Goal: Task Accomplishment & Management: Use online tool/utility

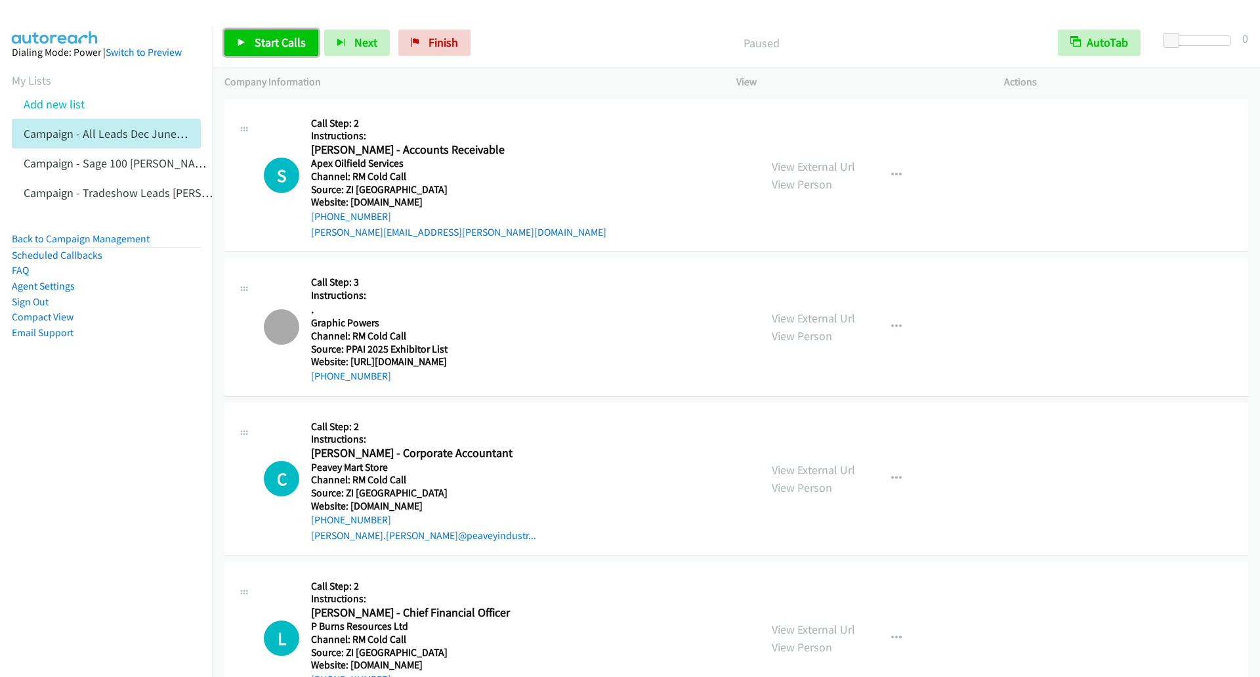
click at [259, 47] on span "Start Calls" at bounding box center [280, 42] width 51 height 15
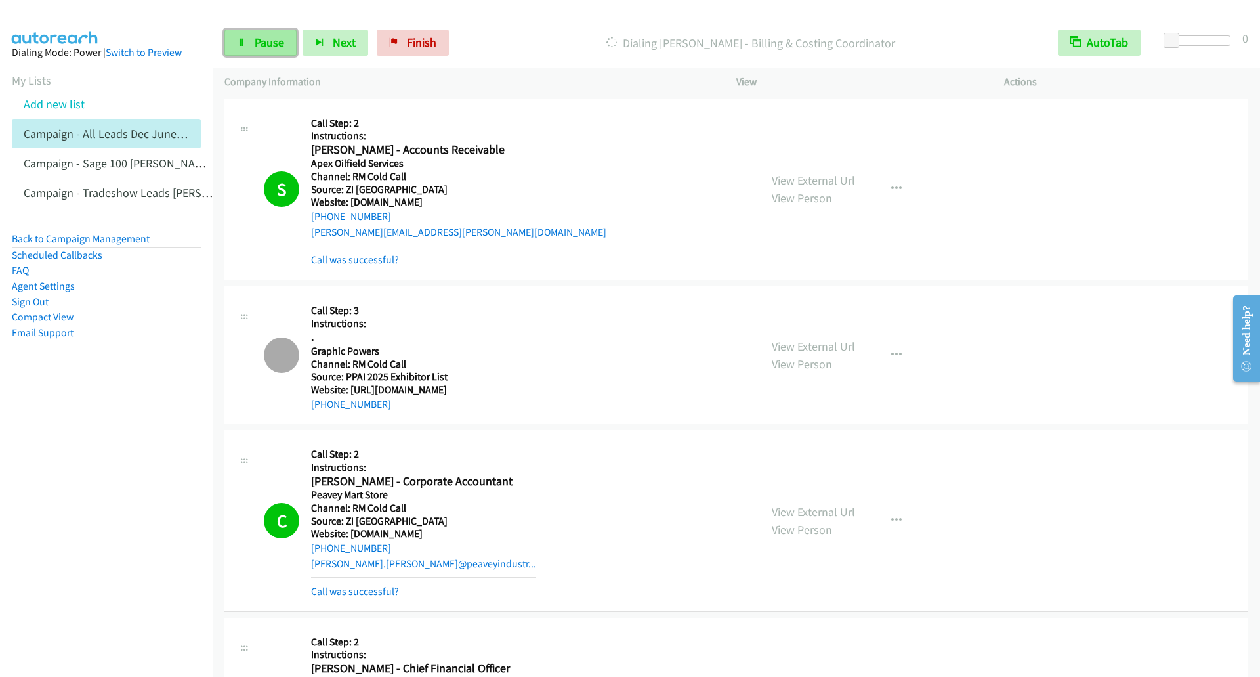
click at [278, 38] on span "Pause" at bounding box center [270, 42] width 30 height 15
click at [261, 32] on link "Start Calls" at bounding box center [272, 43] width 94 height 26
click at [257, 52] on link "Pause" at bounding box center [261, 43] width 72 height 26
click at [232, 45] on link "Start Calls" at bounding box center [272, 43] width 94 height 26
click at [245, 51] on link "Pause" at bounding box center [261, 43] width 72 height 26
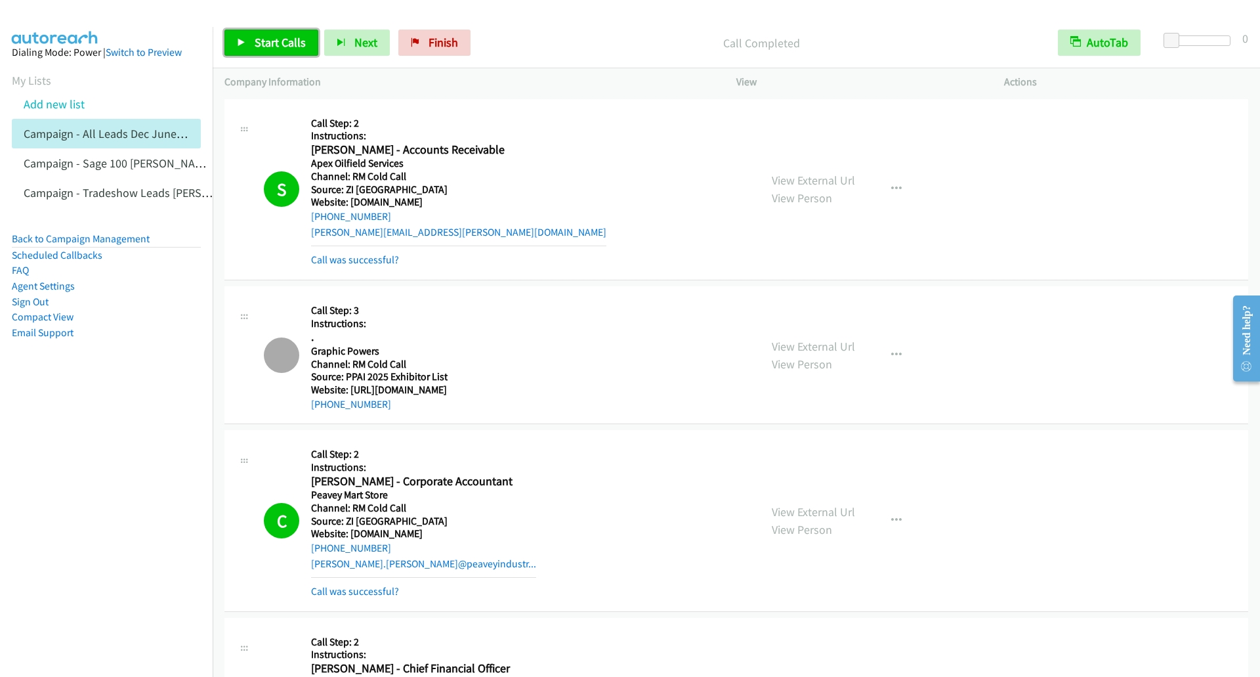
click at [291, 48] on span "Start Calls" at bounding box center [280, 42] width 51 height 15
click at [267, 54] on link "Pause" at bounding box center [261, 43] width 72 height 26
click at [245, 49] on link "Start Calls" at bounding box center [272, 43] width 94 height 26
click at [243, 28] on div "Start Calls Pause Next Finish Started AutoTab AutoTab 0" at bounding box center [737, 43] width 1048 height 51
click at [245, 44] on icon at bounding box center [241, 43] width 9 height 9
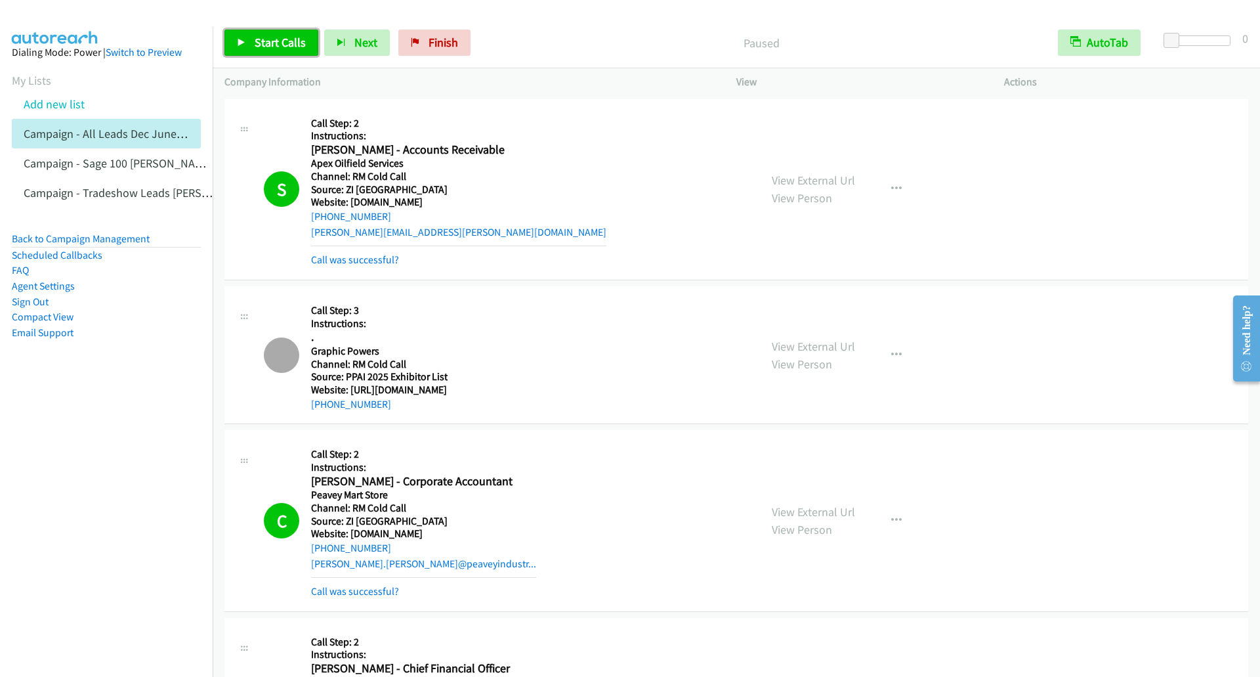
click at [237, 41] on icon at bounding box center [241, 43] width 9 height 9
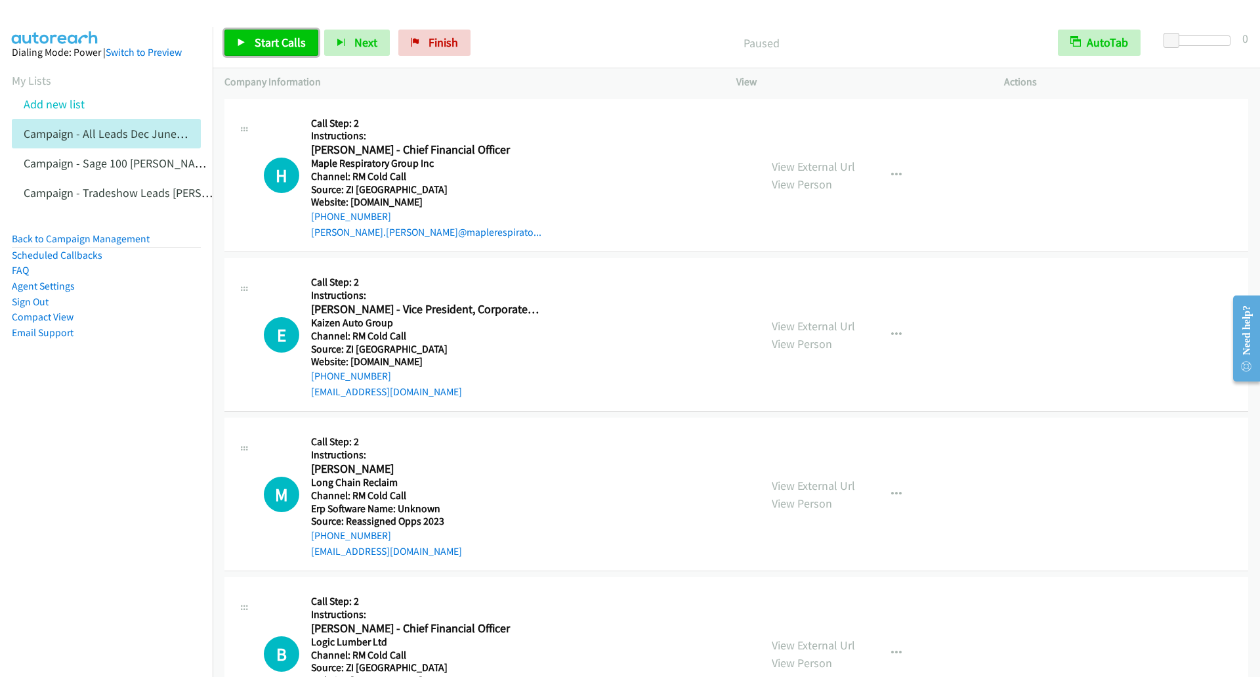
click at [263, 43] on span "Start Calls" at bounding box center [280, 42] width 51 height 15
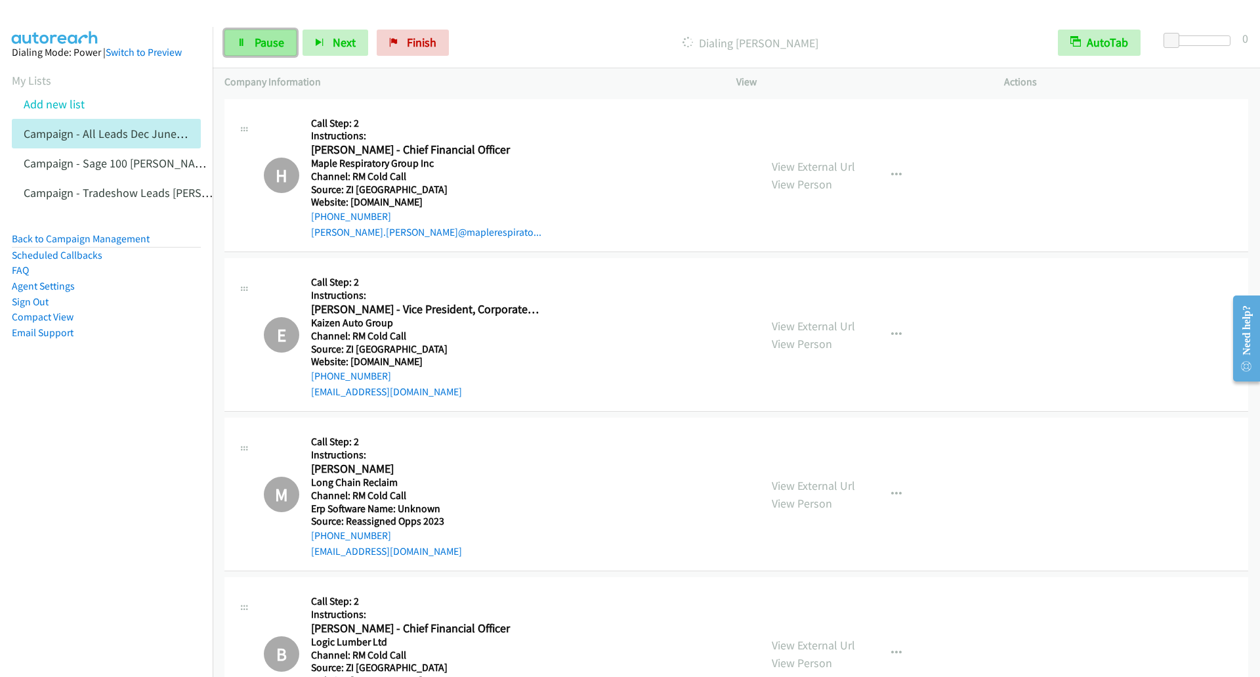
click at [253, 49] on link "Pause" at bounding box center [261, 43] width 72 height 26
click at [252, 46] on link "Start Calls" at bounding box center [272, 43] width 94 height 26
click at [246, 46] on icon at bounding box center [241, 43] width 9 height 9
click at [261, 47] on span "Start Calls" at bounding box center [280, 42] width 51 height 15
click at [263, 48] on span "Pause" at bounding box center [270, 42] width 30 height 15
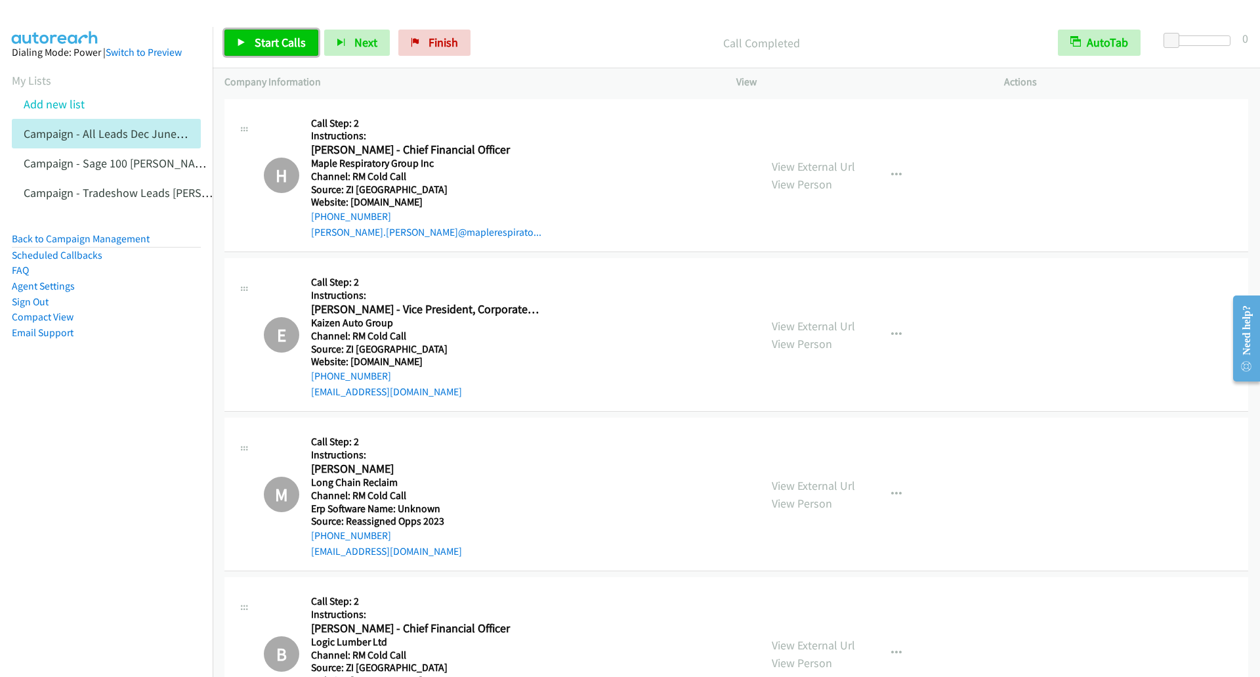
drag, startPoint x: 263, startPoint y: 45, endPoint x: 646, endPoint y: 35, distance: 382.8
click at [264, 45] on span "Start Calls" at bounding box center [280, 42] width 51 height 15
click at [224, 50] on div "Start Calls Pause Next Finish Call Completed AutoTab AutoTab 0" at bounding box center [737, 43] width 1048 height 51
click at [233, 51] on link "Pause" at bounding box center [261, 43] width 72 height 26
click at [246, 42] on icon at bounding box center [241, 43] width 9 height 9
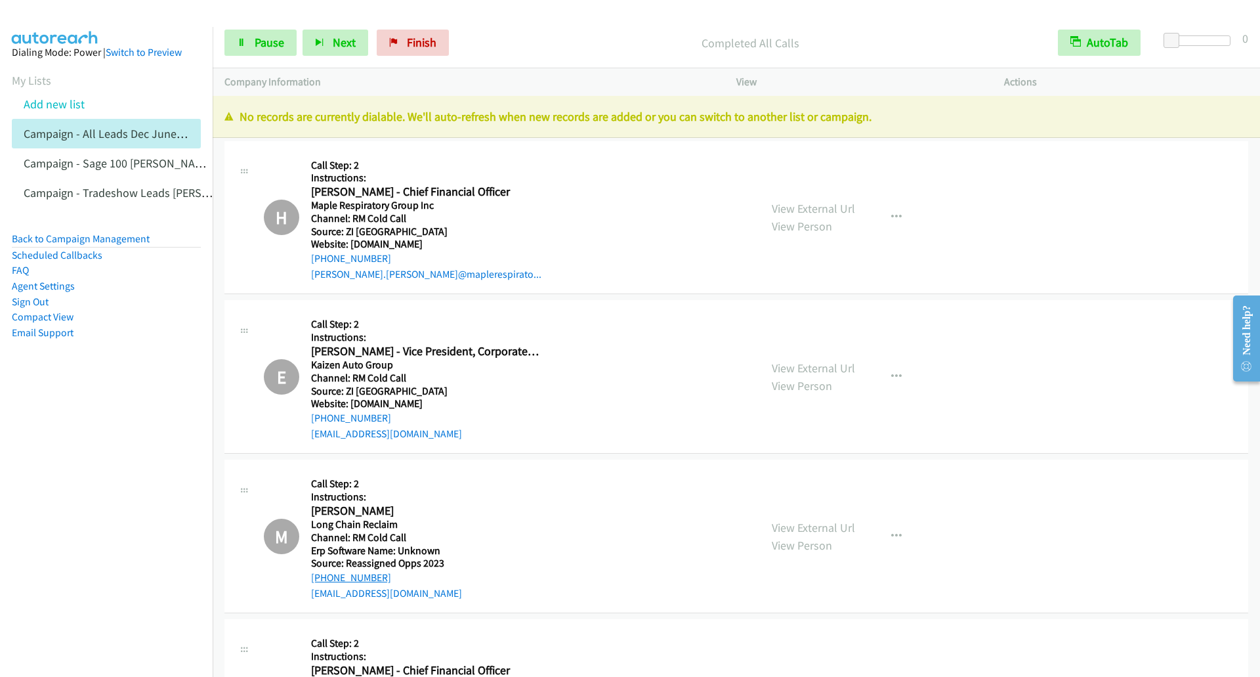
click at [339, 577] on link "[PHONE_NUMBER]" at bounding box center [351, 577] width 80 height 12
drag, startPoint x: 395, startPoint y: 255, endPoint x: 312, endPoint y: 254, distance: 82.7
click at [312, 254] on div "[PHONE_NUMBER]" at bounding box center [426, 259] width 230 height 16
copy link "[PHONE_NUMBER]"
click at [152, 479] on nav "Dialing Mode: Power | Switch to Preview My Lists Add new list Campaign - All Le…" at bounding box center [106, 365] width 213 height 677
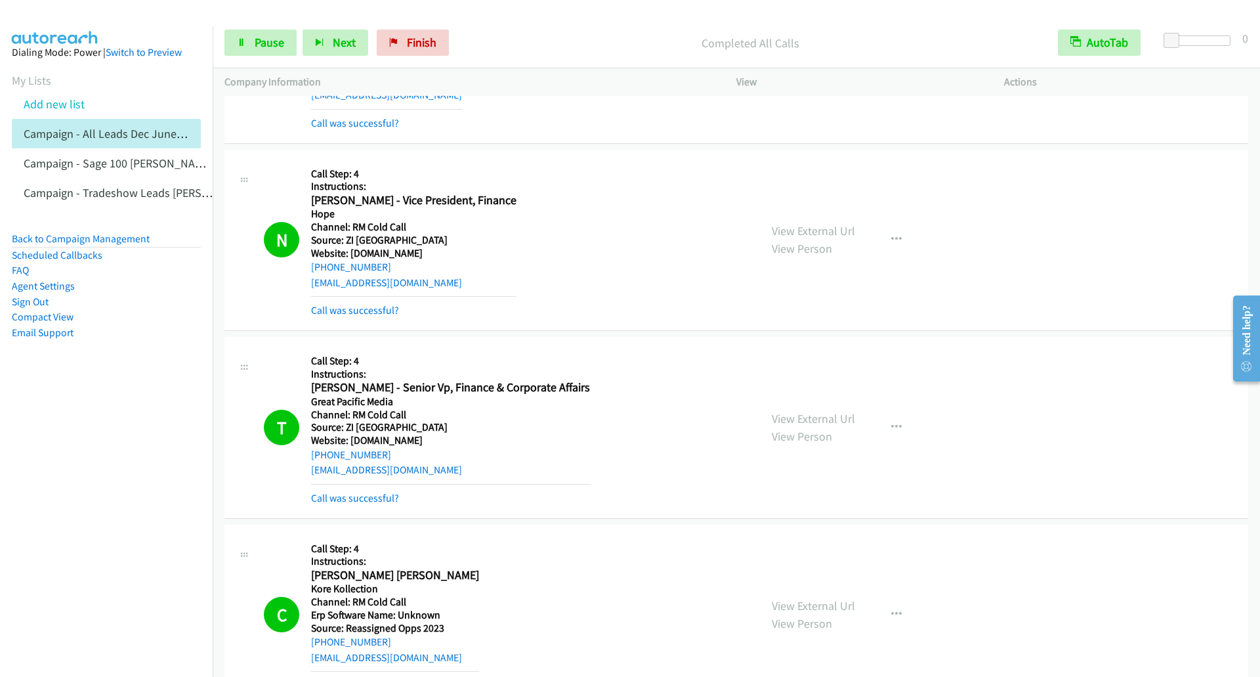
scroll to position [1247, 0]
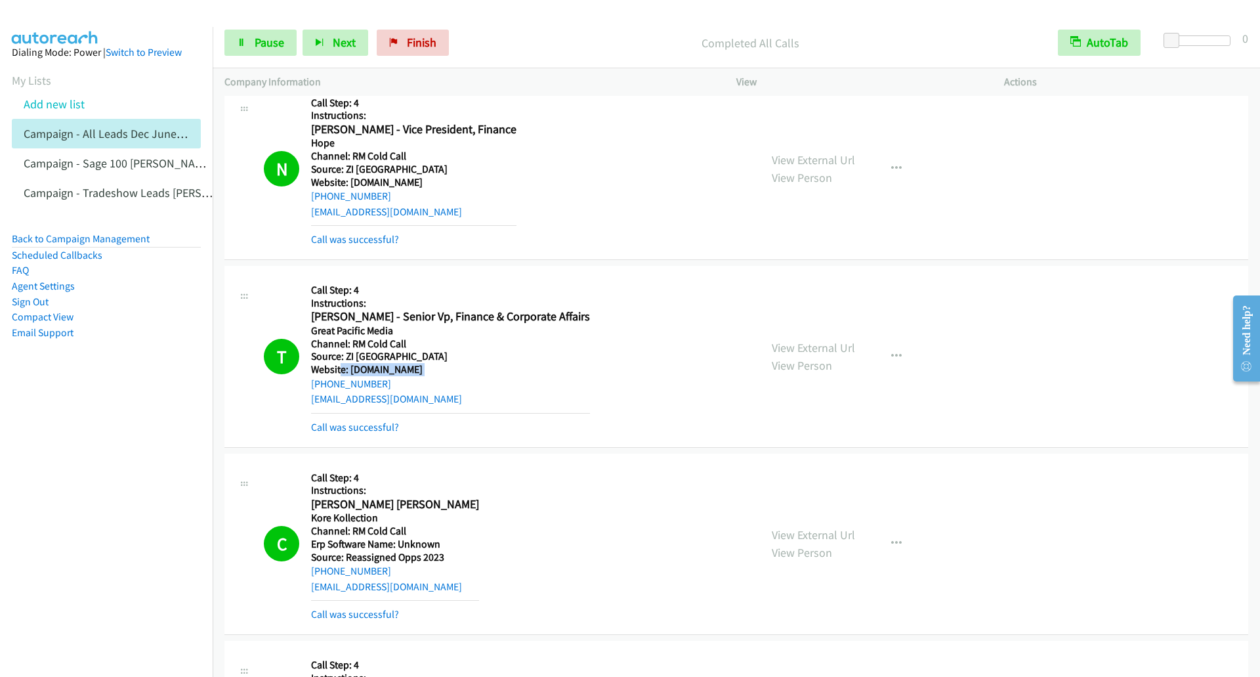
drag, startPoint x: 309, startPoint y: 383, endPoint x: 342, endPoint y: 370, distance: 35.7
click at [342, 370] on div "T Callback Scheduled Call Step: 4 Instructions: [PERSON_NAME] Vp, Finance & Cor…" at bounding box center [506, 357] width 484 height 158
drag, startPoint x: 405, startPoint y: 385, endPoint x: 324, endPoint y: 384, distance: 81.4
click at [324, 385] on div "[PHONE_NUMBER]" at bounding box center [450, 384] width 279 height 16
copy link "[PHONE_NUMBER]"
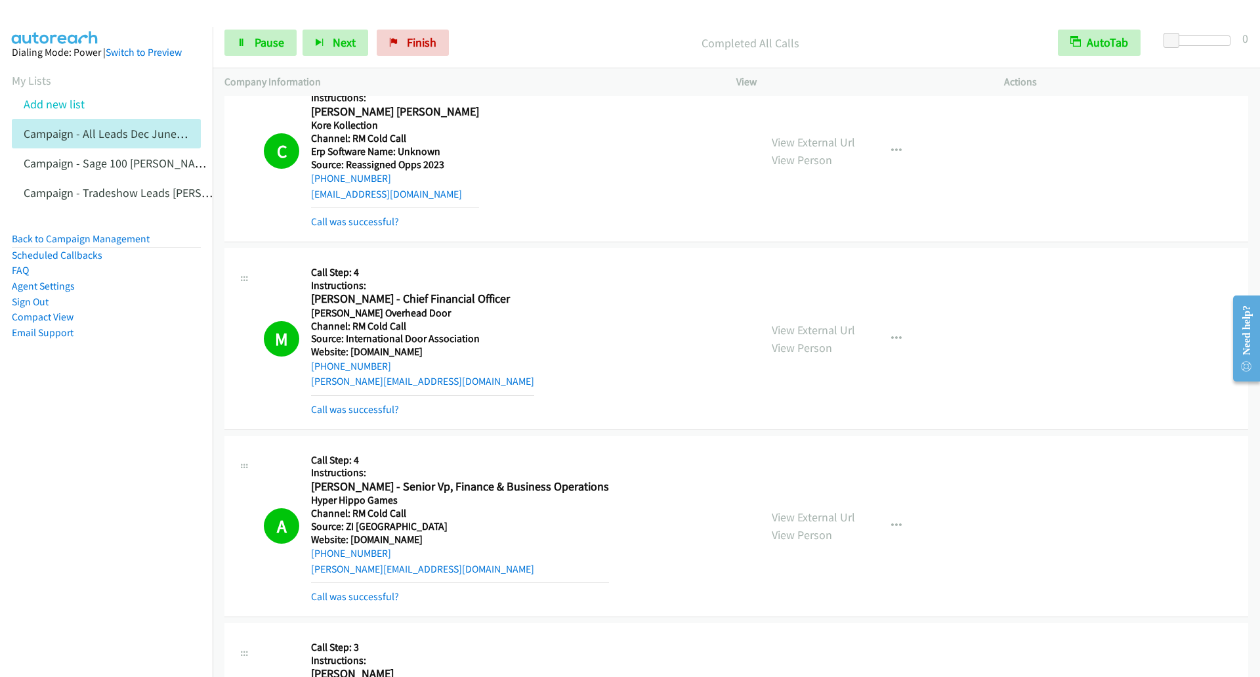
scroll to position [1707, 0]
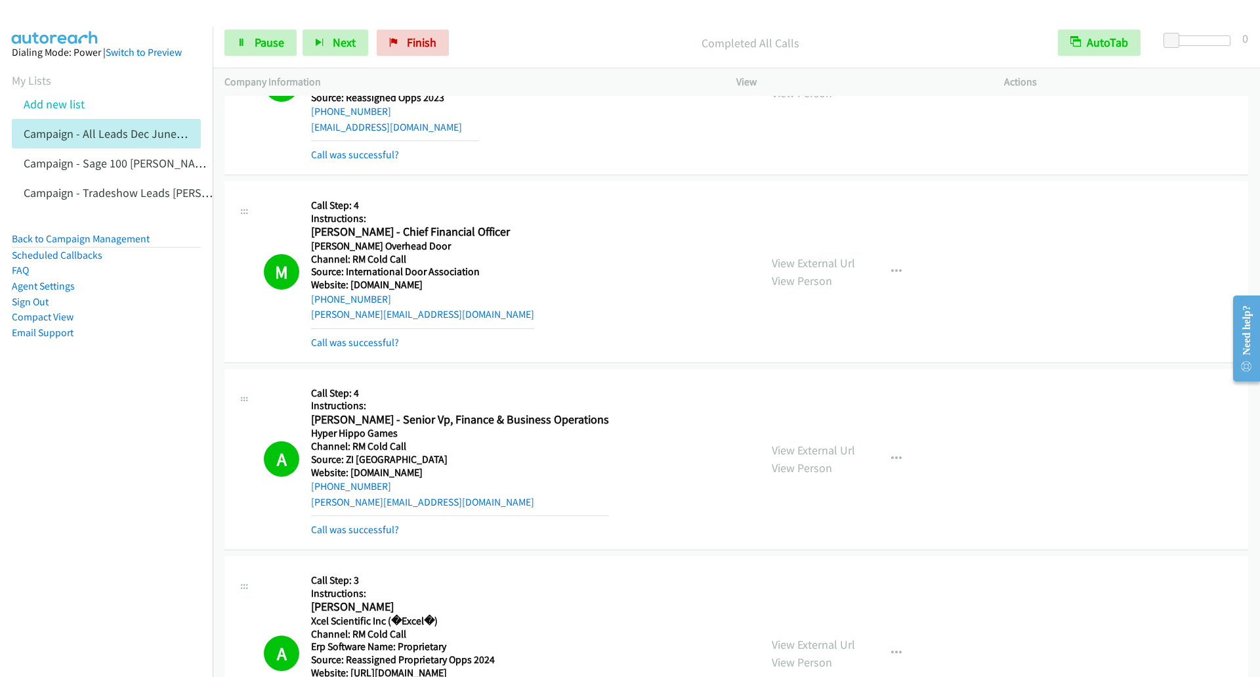
click at [219, 544] on td "A Callback Scheduled Call Step: 4 Instructions: [PERSON_NAME] - Senior Vp, Fina…" at bounding box center [737, 460] width 1048 height 188
drag, startPoint x: 400, startPoint y: 487, endPoint x: 324, endPoint y: 489, distance: 76.2
click at [324, 489] on div "[PHONE_NUMBER]" at bounding box center [460, 487] width 298 height 16
copy link "[PHONE_NUMBER]"
